Goal: Task Accomplishment & Management: Manage account settings

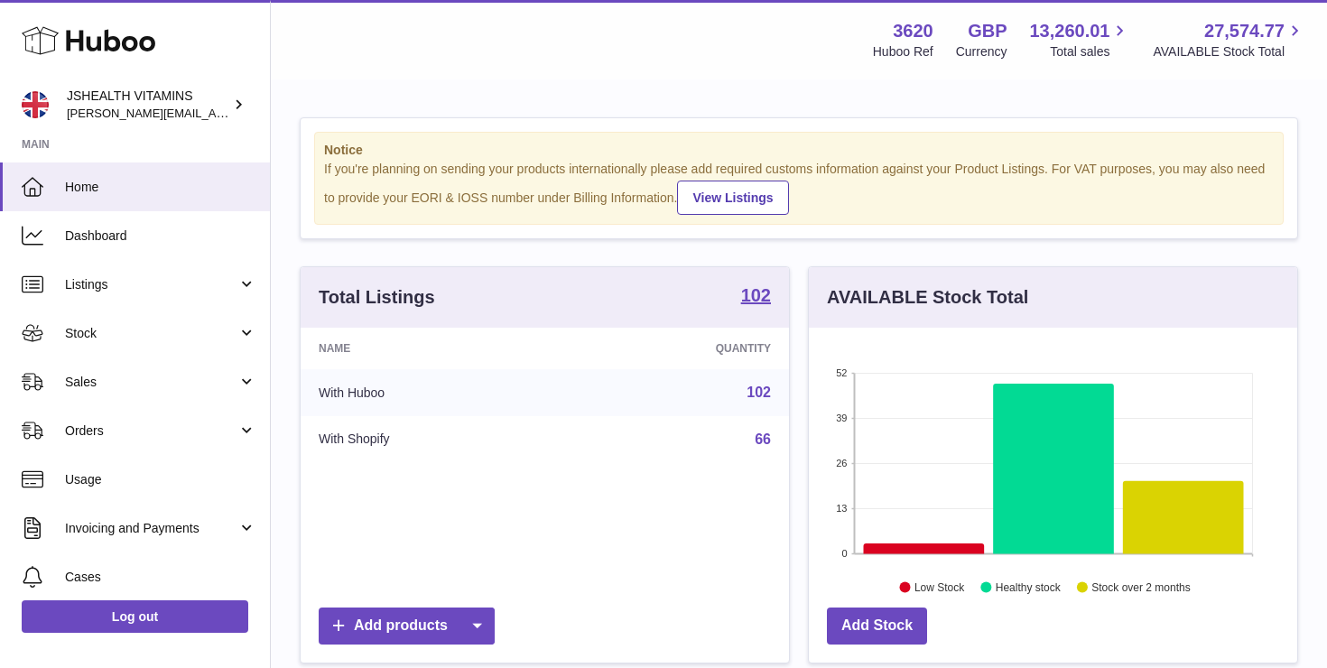
scroll to position [282, 488]
click at [107, 382] on span "Sales" at bounding box center [151, 382] width 172 height 17
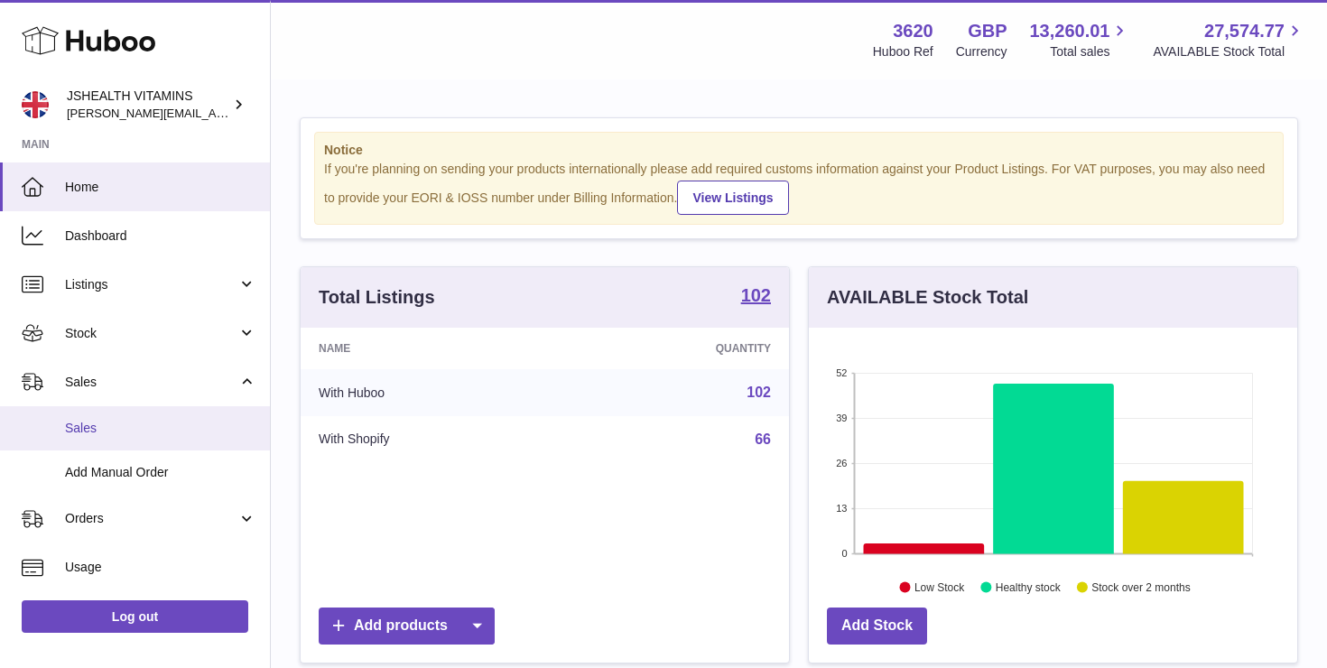
click at [149, 429] on span "Sales" at bounding box center [160, 428] width 191 height 17
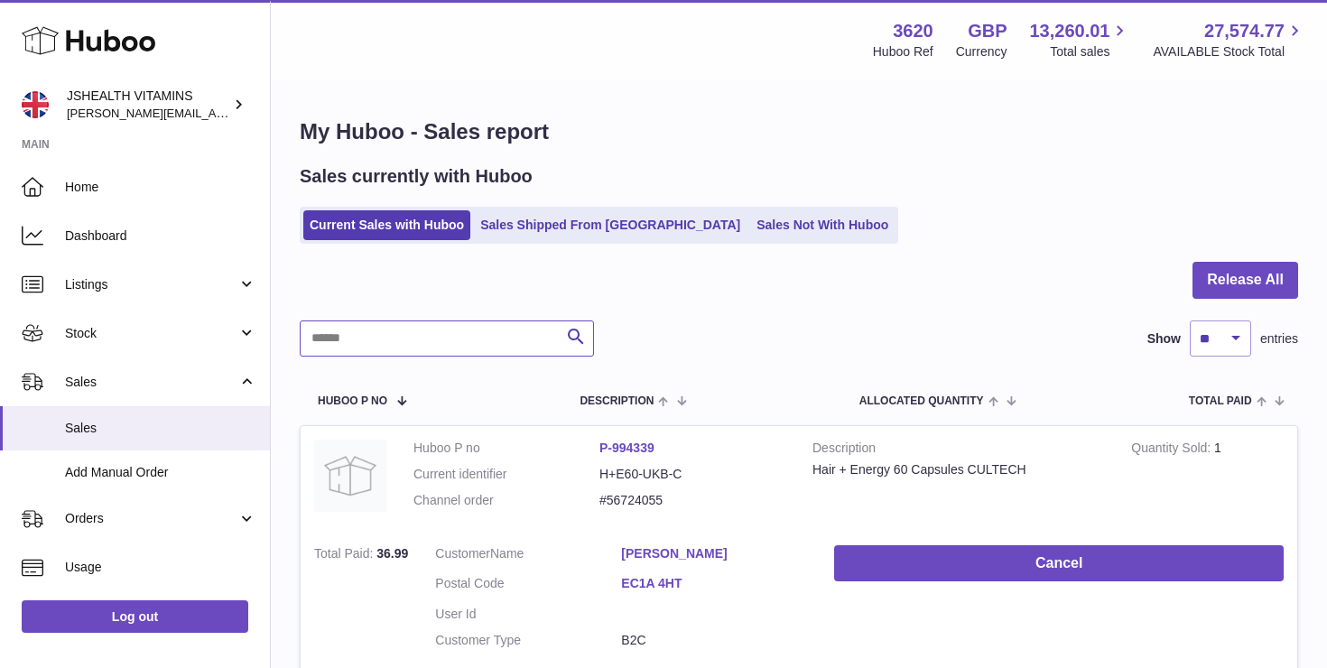
click at [395, 356] on input "text" at bounding box center [447, 339] width 294 height 36
paste input "*********"
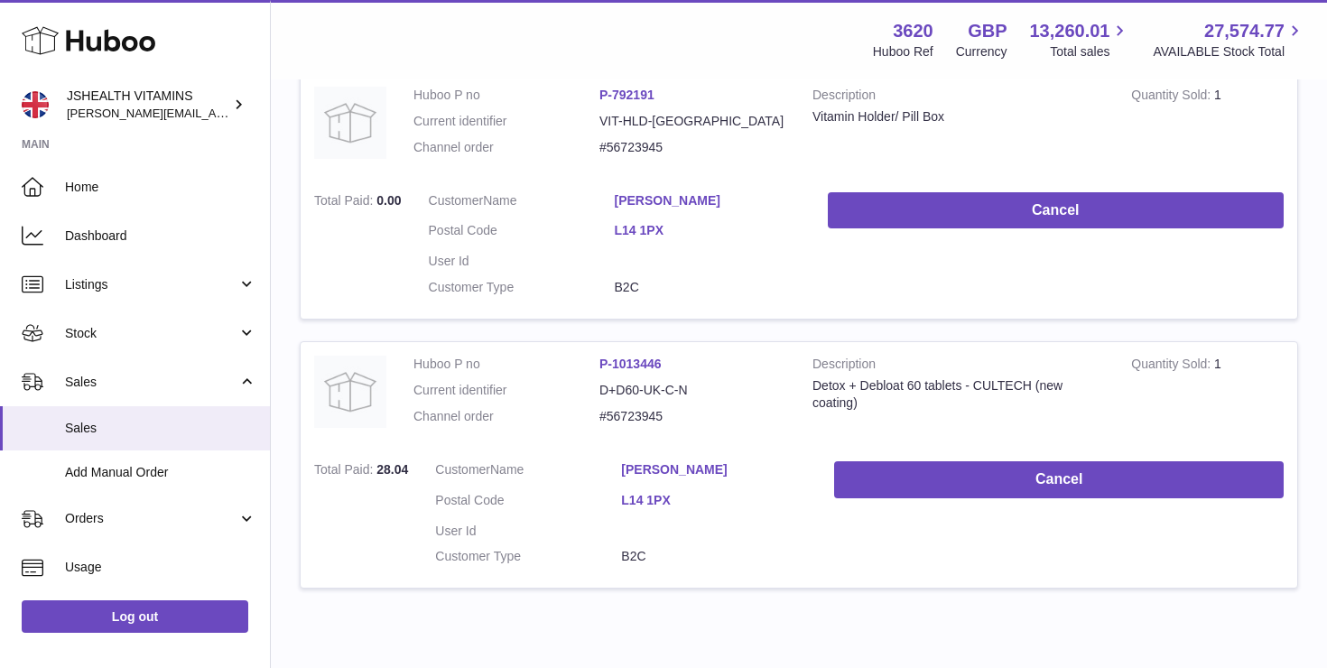
scroll to position [382, 0]
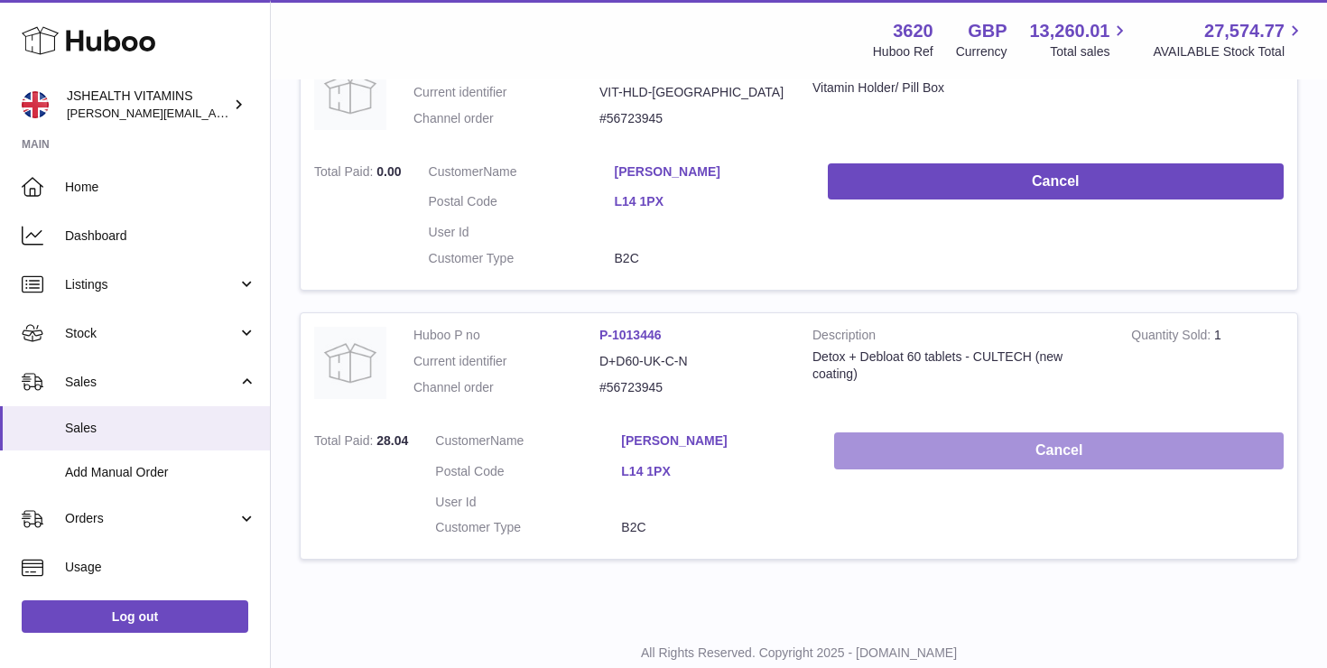
type input "*********"
click at [936, 454] on button "Cancel" at bounding box center [1059, 450] width 450 height 37
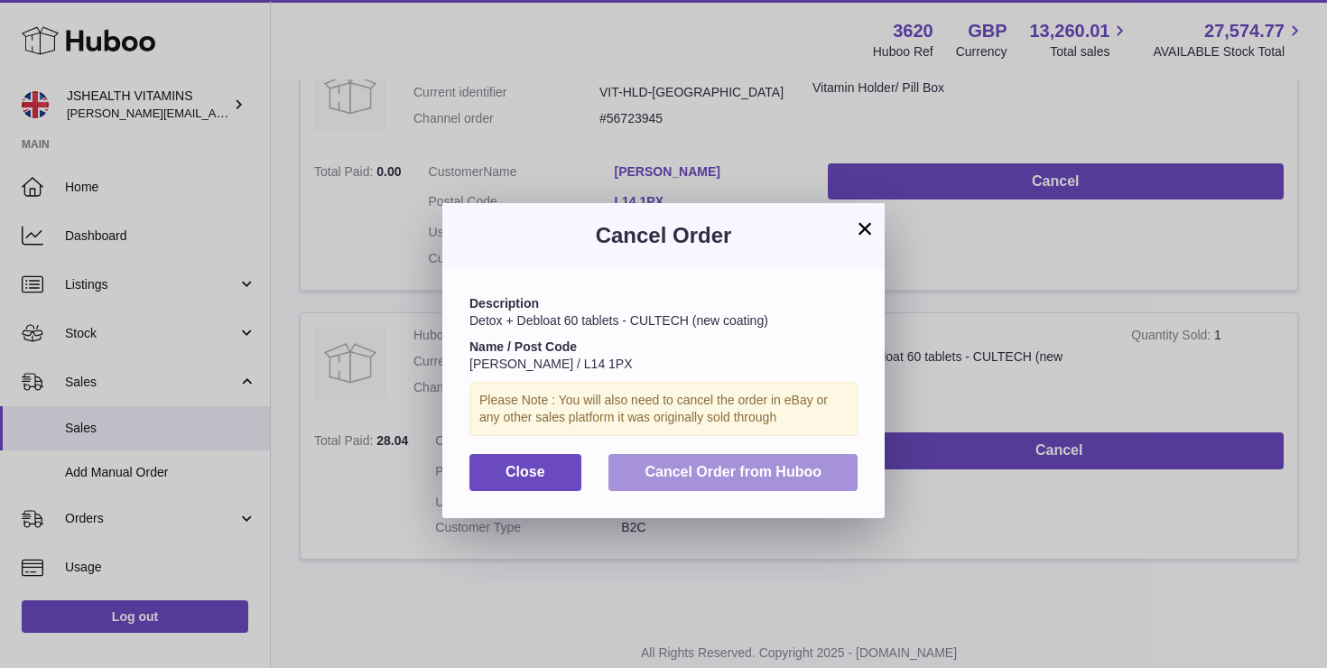
click at [829, 467] on button "Cancel Order from Huboo" at bounding box center [733, 472] width 249 height 37
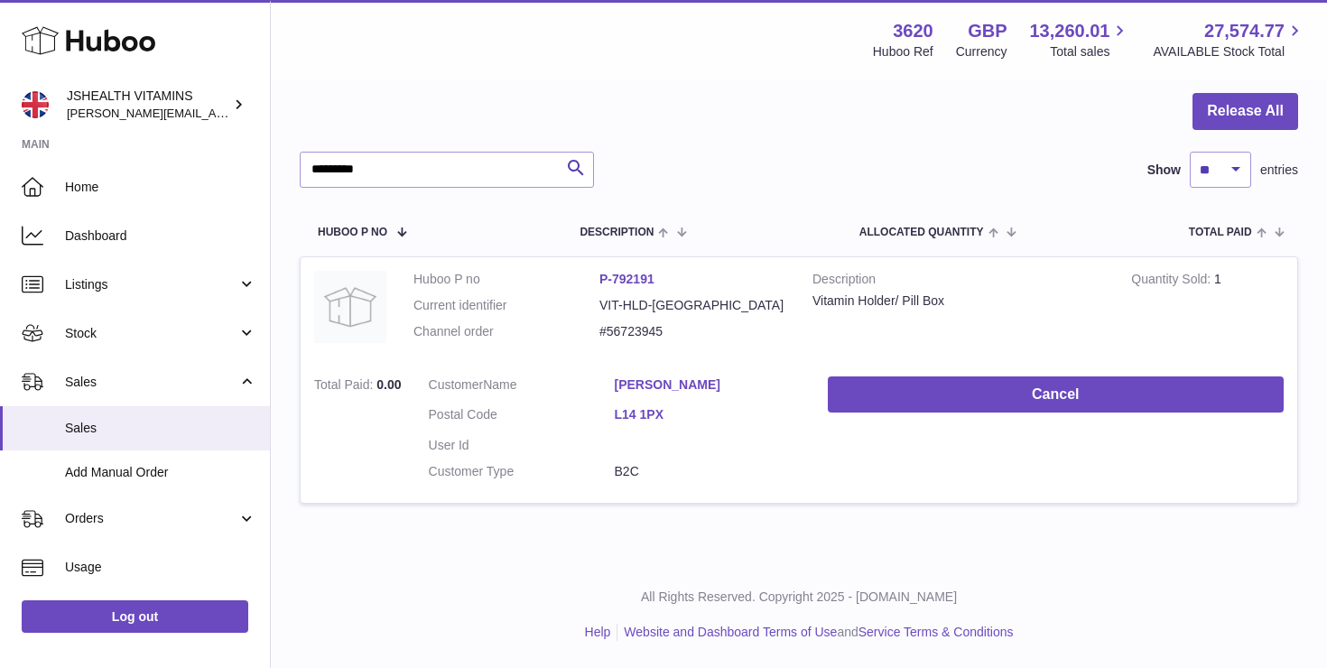
scroll to position [169, 0]
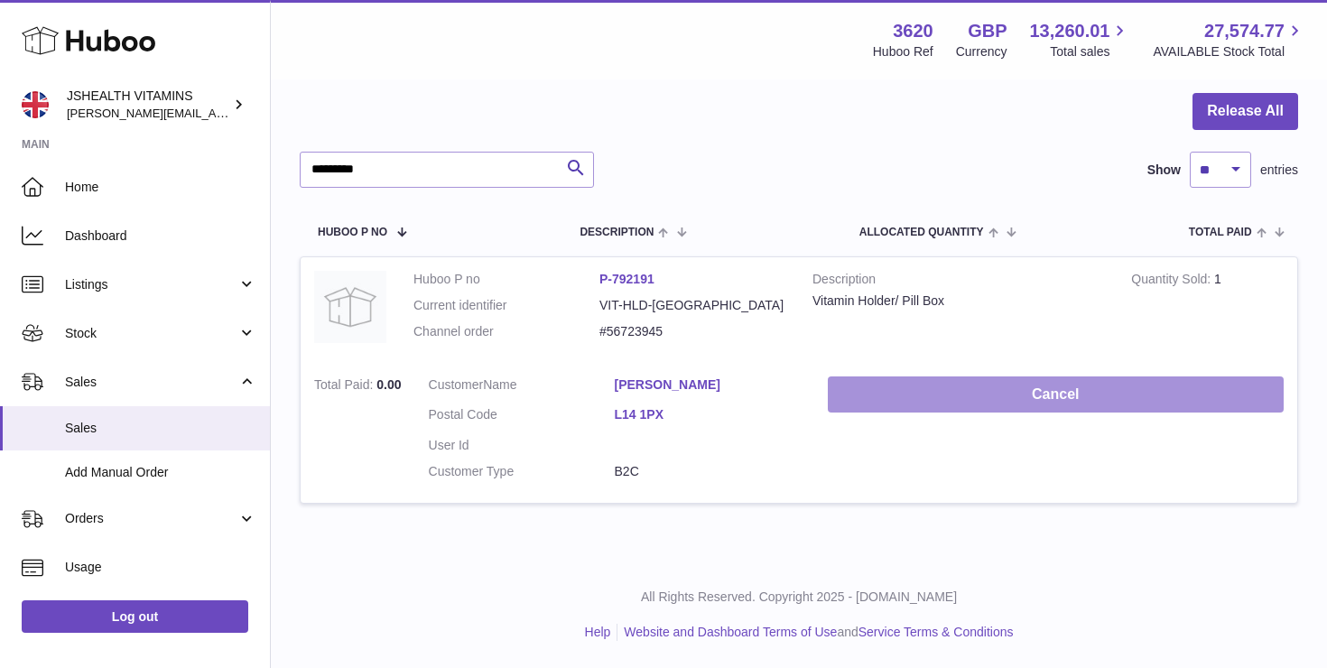
click at [1005, 390] on button "Cancel" at bounding box center [1056, 395] width 456 height 37
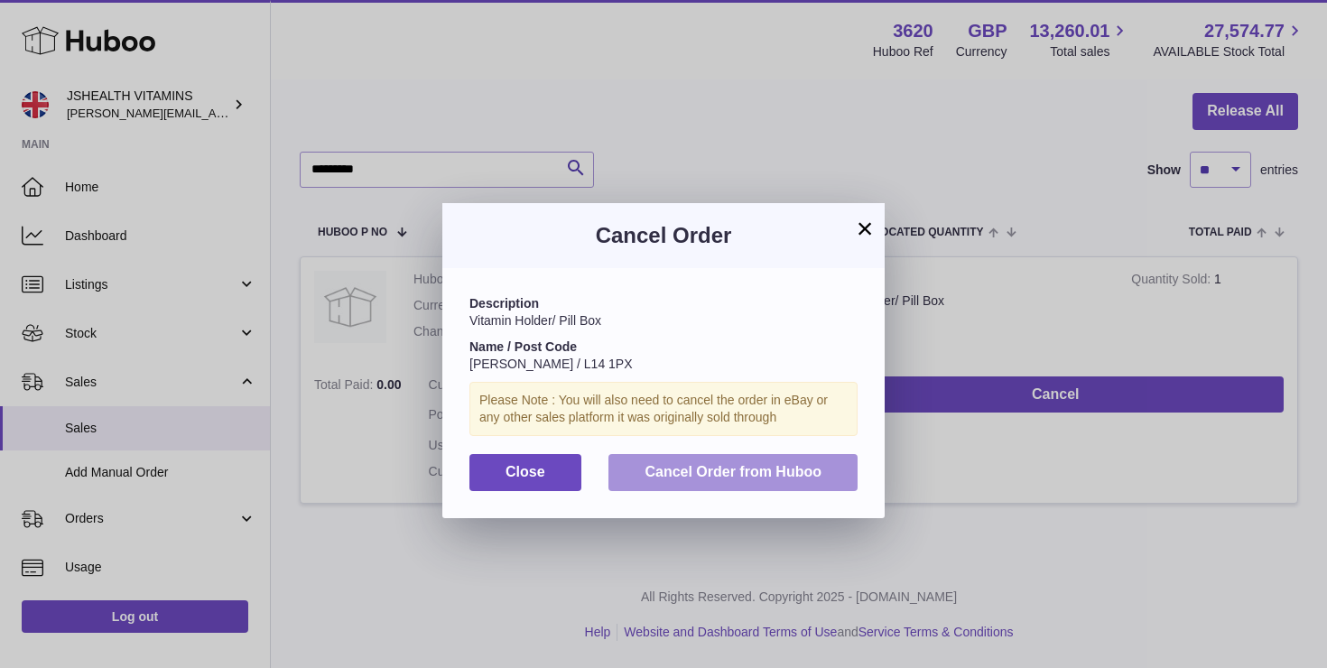
click at [830, 482] on button "Cancel Order from Huboo" at bounding box center [733, 472] width 249 height 37
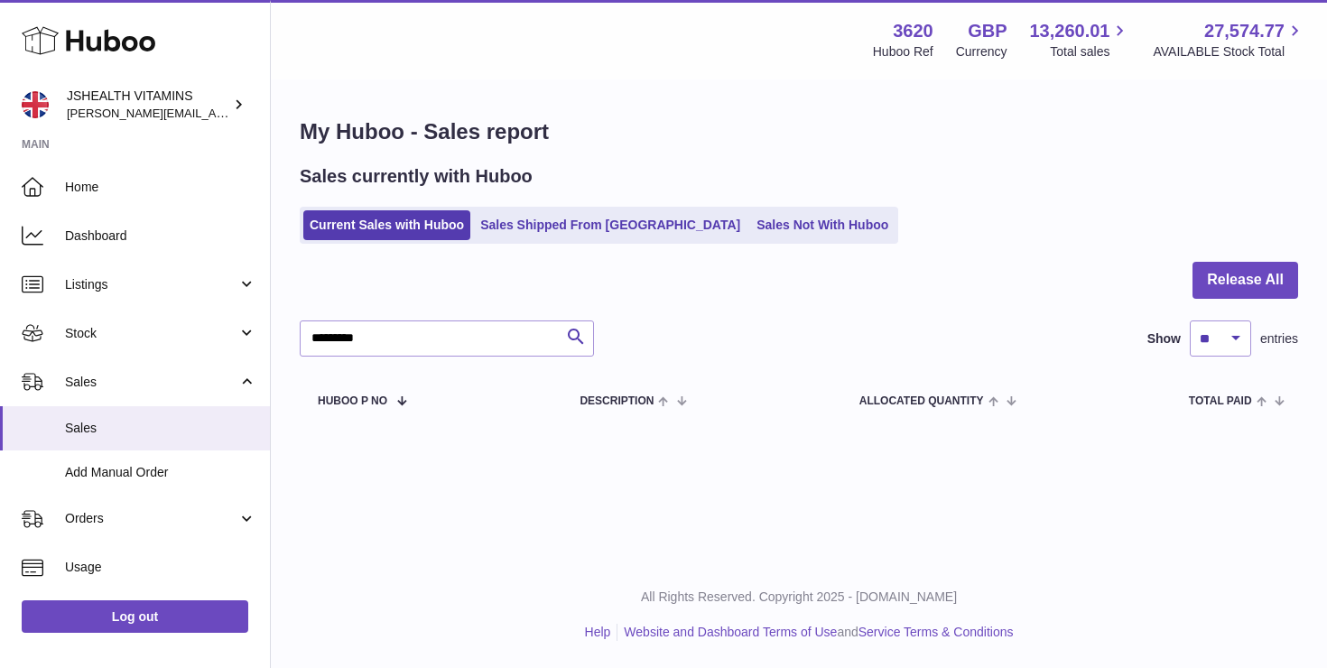
scroll to position [0, 0]
